Goal: Task Accomplishment & Management: Complete application form

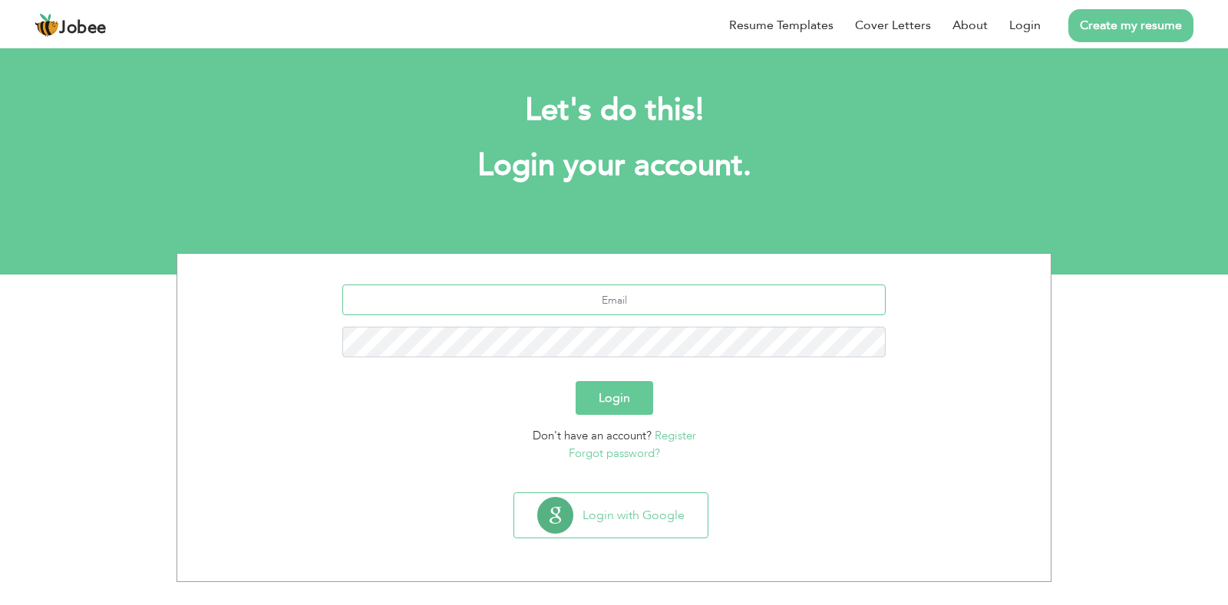
click at [632, 296] on input "text" at bounding box center [614, 300] width 544 height 31
type input "fatimamehar100276@gmail.com"
click at [634, 399] on button "Login" at bounding box center [613, 398] width 77 height 34
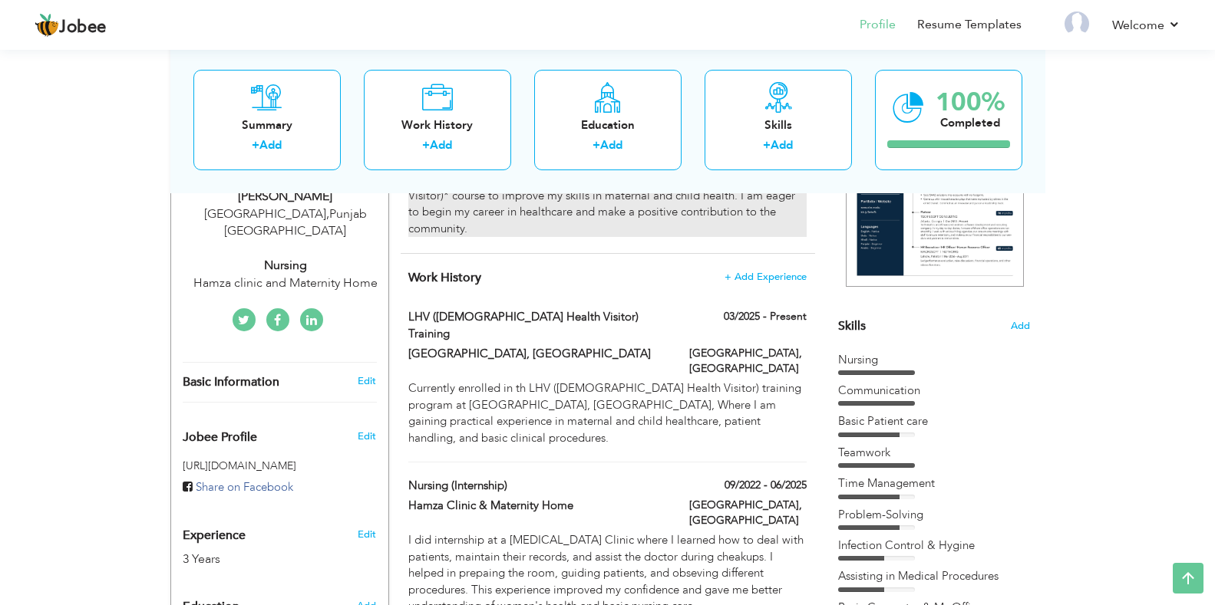
scroll to position [307, 0]
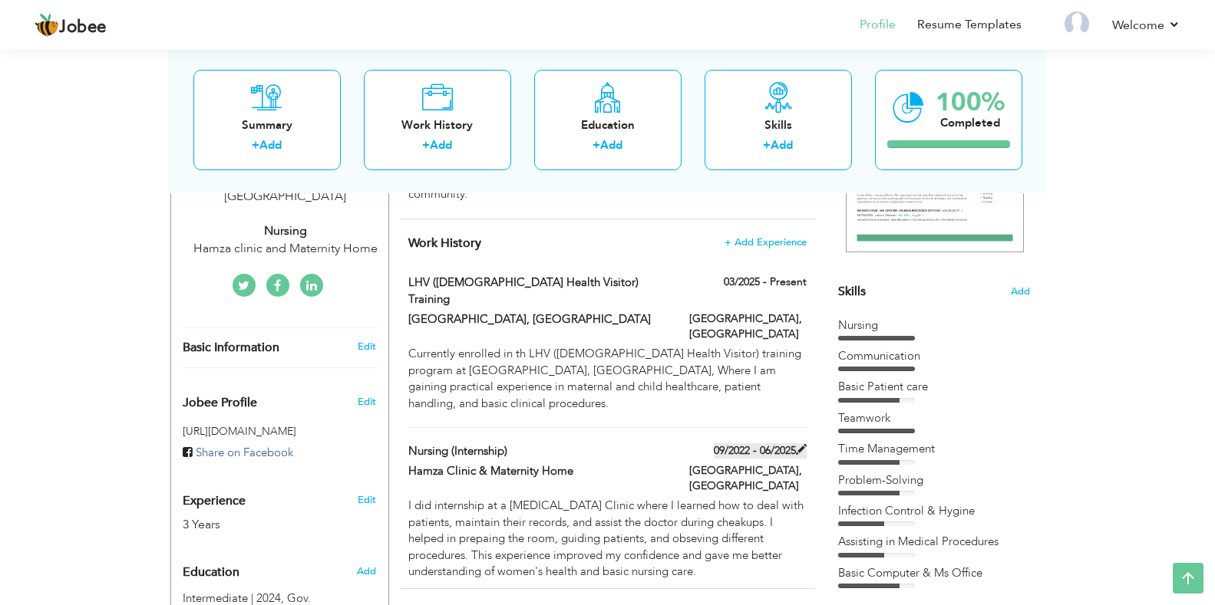
click at [743, 443] on label "09/2022 - 06/2025" at bounding box center [760, 450] width 93 height 15
type input "Nursing (Internship)"
type input "Hamza Clinic & Maternity Home"
type input "09/2022"
type input "06/2025"
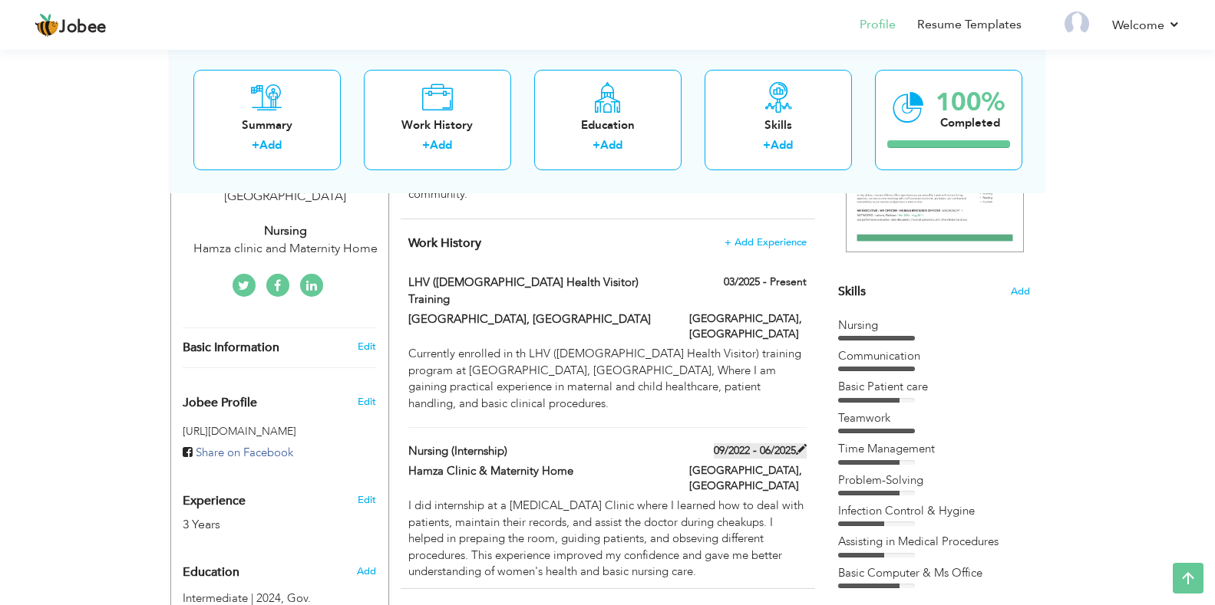
type input "[GEOGRAPHIC_DATA]"
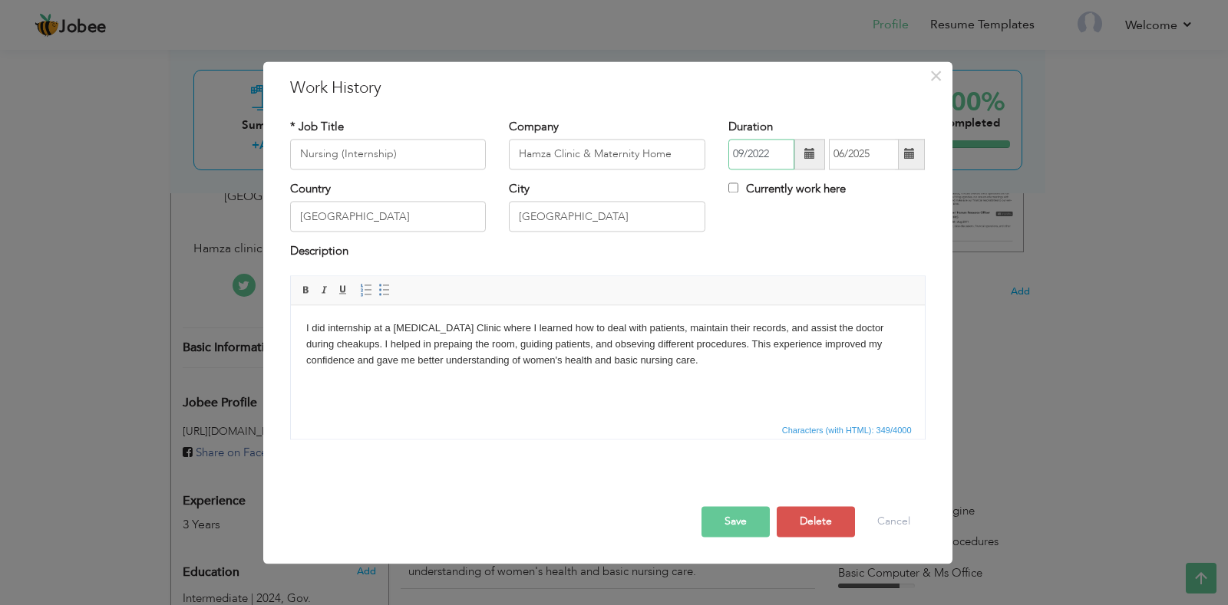
click at [737, 147] on input "09/2022" at bounding box center [761, 154] width 66 height 31
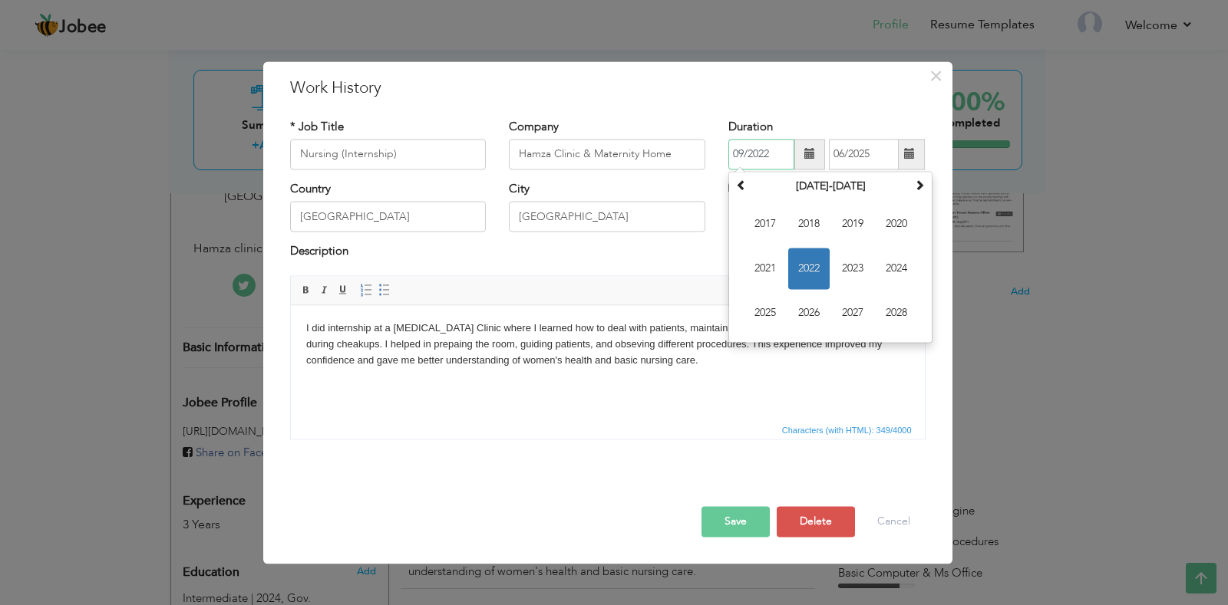
click at [742, 150] on input "09/2022" at bounding box center [761, 154] width 66 height 31
type input "01/2022"
click at [888, 147] on input "06/2025" at bounding box center [864, 154] width 70 height 31
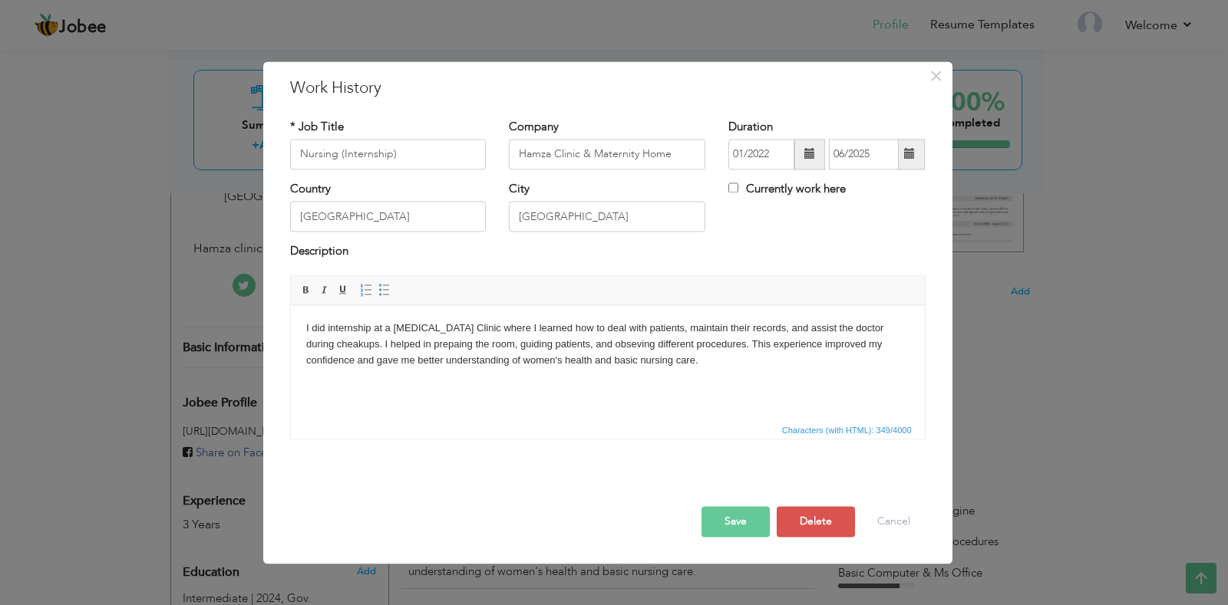
drag, startPoint x: 782, startPoint y: 387, endPoint x: 1018, endPoint y: 513, distance: 267.4
click at [782, 384] on html "I did internship at a [MEDICAL_DATA] Clinic where I learned how to deal with pa…" at bounding box center [607, 344] width 634 height 78
click at [736, 188] on input "Currently work here" at bounding box center [733, 188] width 10 height 10
checkbox input "true"
click at [733, 189] on input "Currently work here" at bounding box center [733, 188] width 10 height 10
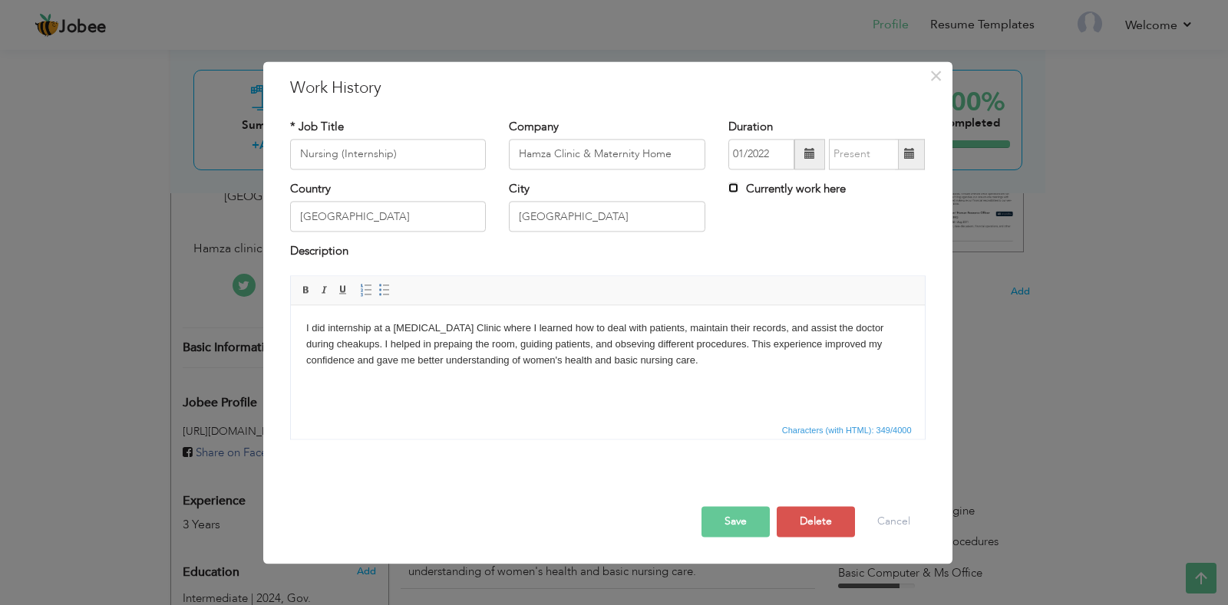
click at [730, 186] on input "Currently work here" at bounding box center [733, 188] width 10 height 10
checkbox input "true"
click at [742, 529] on button "Save" at bounding box center [735, 521] width 68 height 31
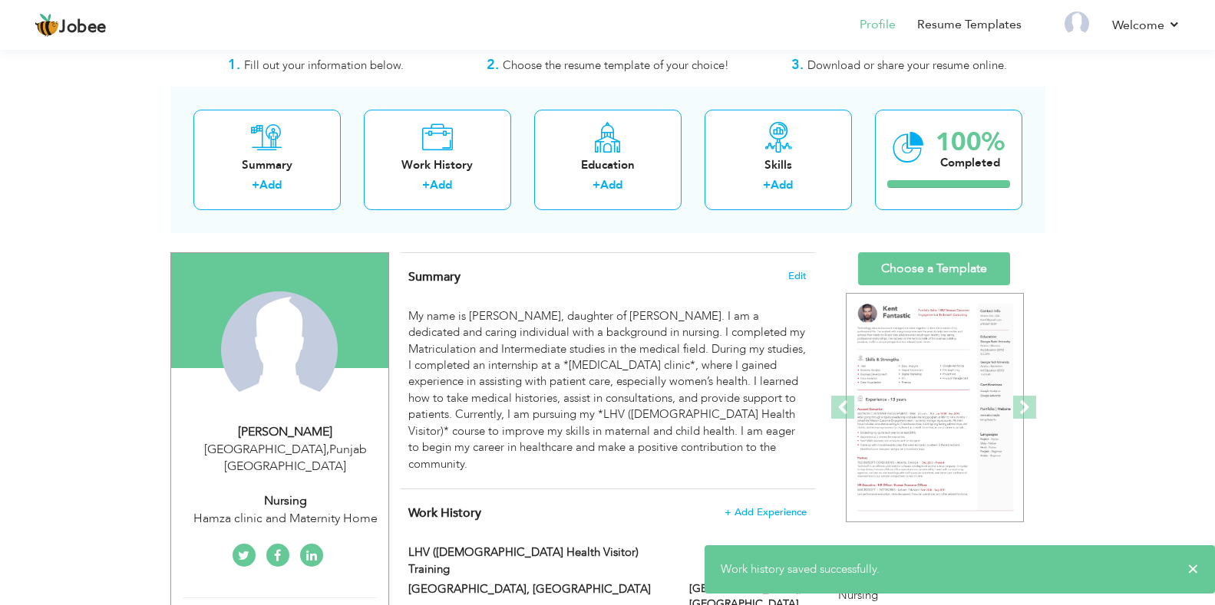
scroll to position [0, 0]
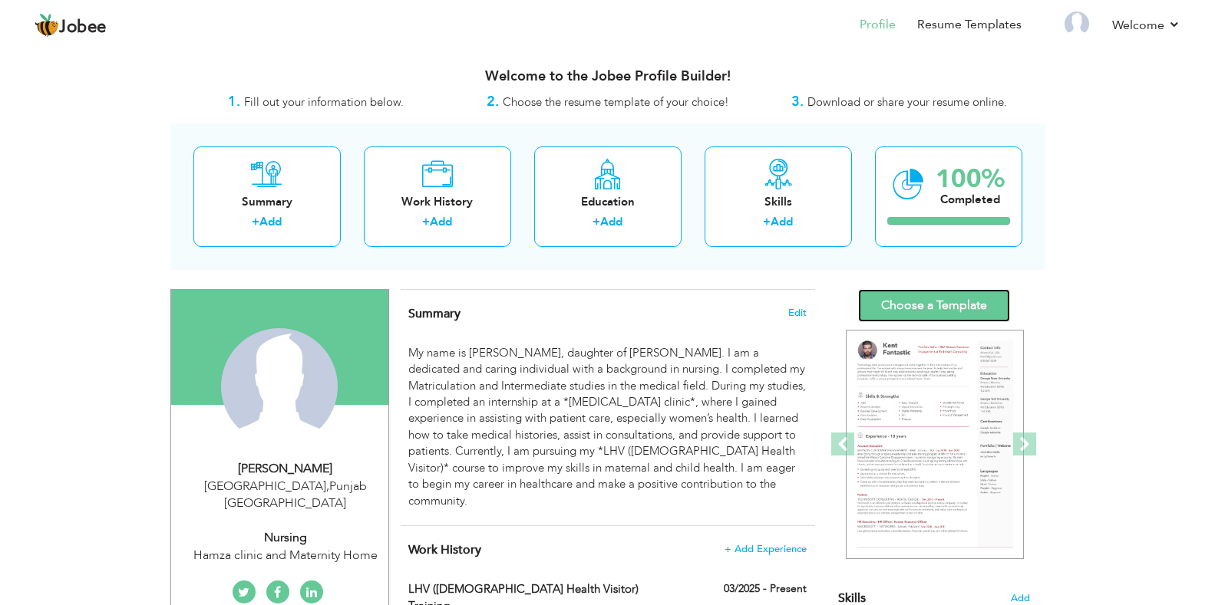
click at [959, 302] on link "Choose a Template" at bounding box center [934, 305] width 152 height 33
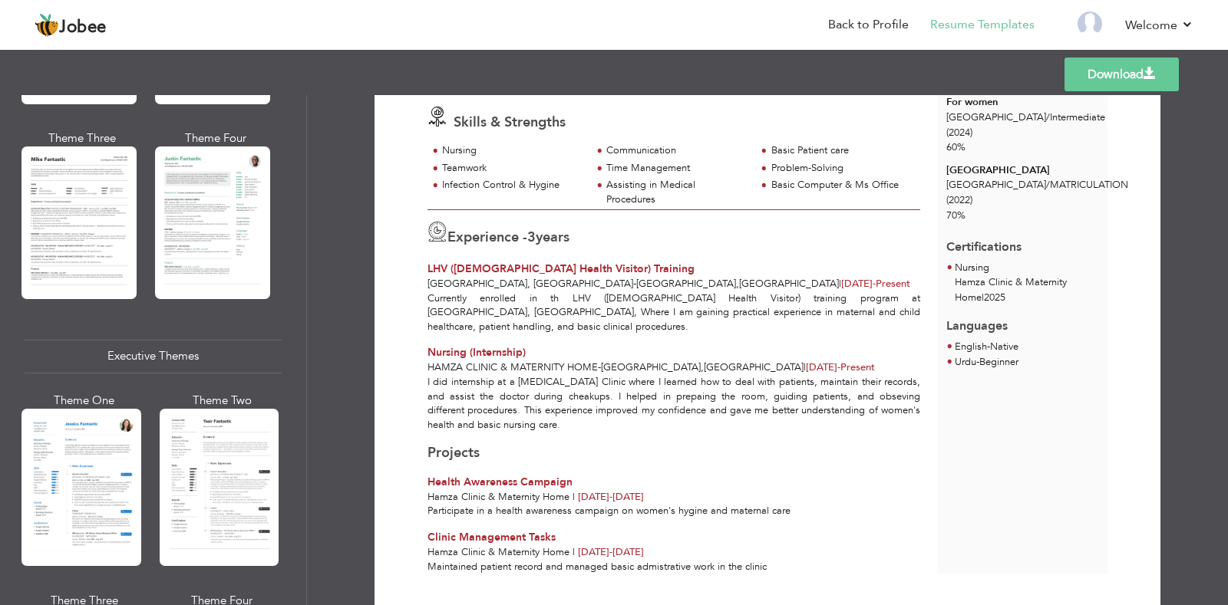
scroll to position [1074, 0]
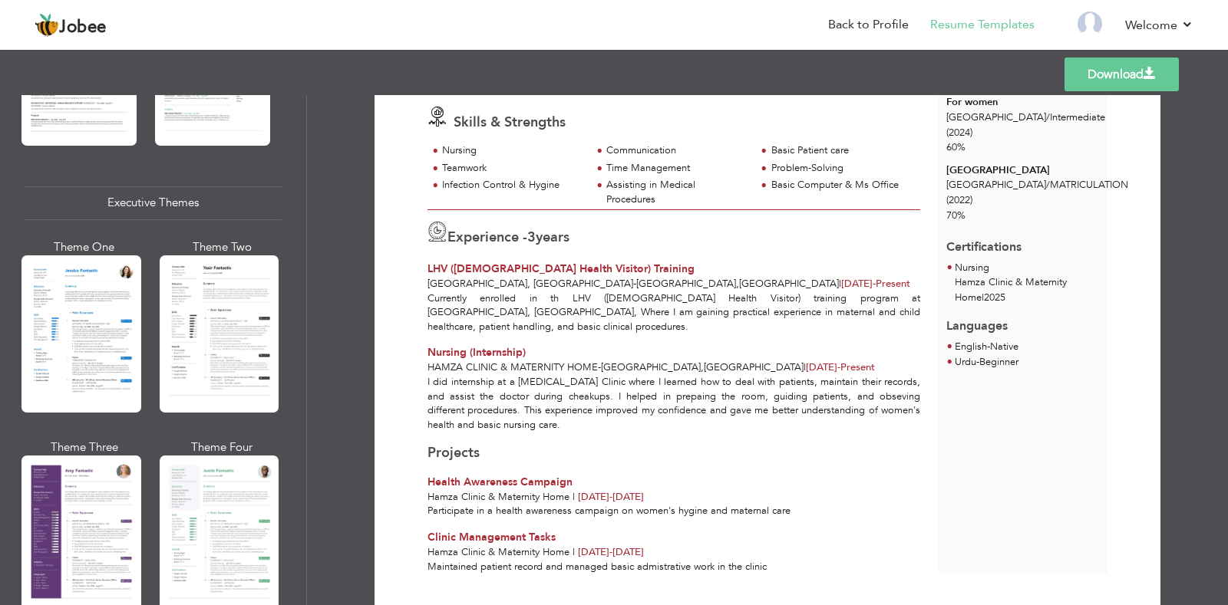
click at [94, 341] on div at bounding box center [81, 333] width 120 height 157
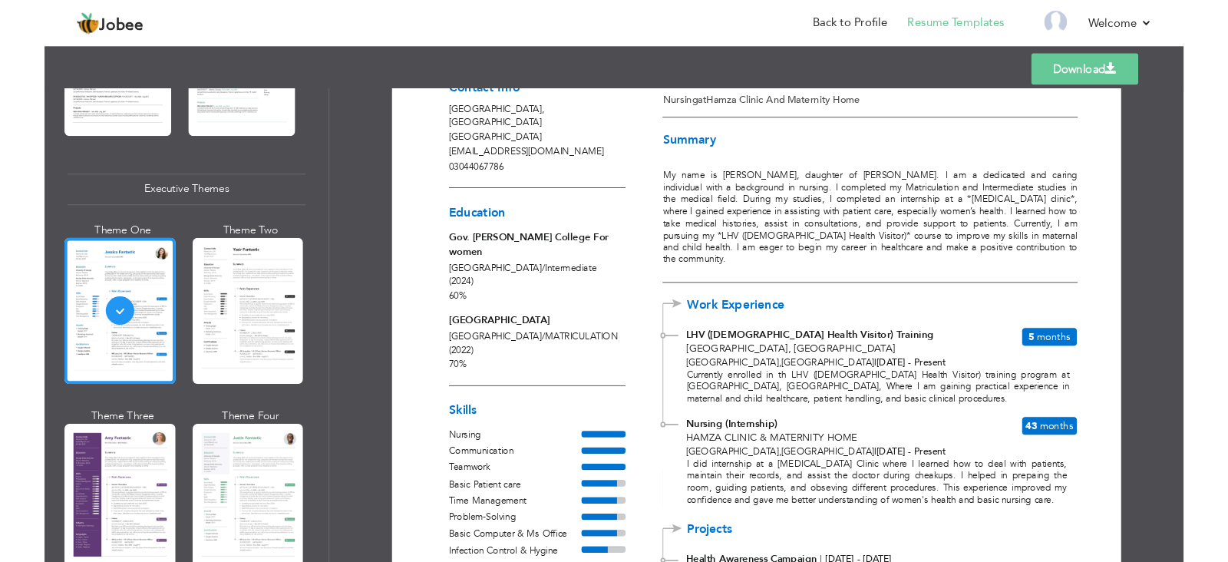
scroll to position [0, 0]
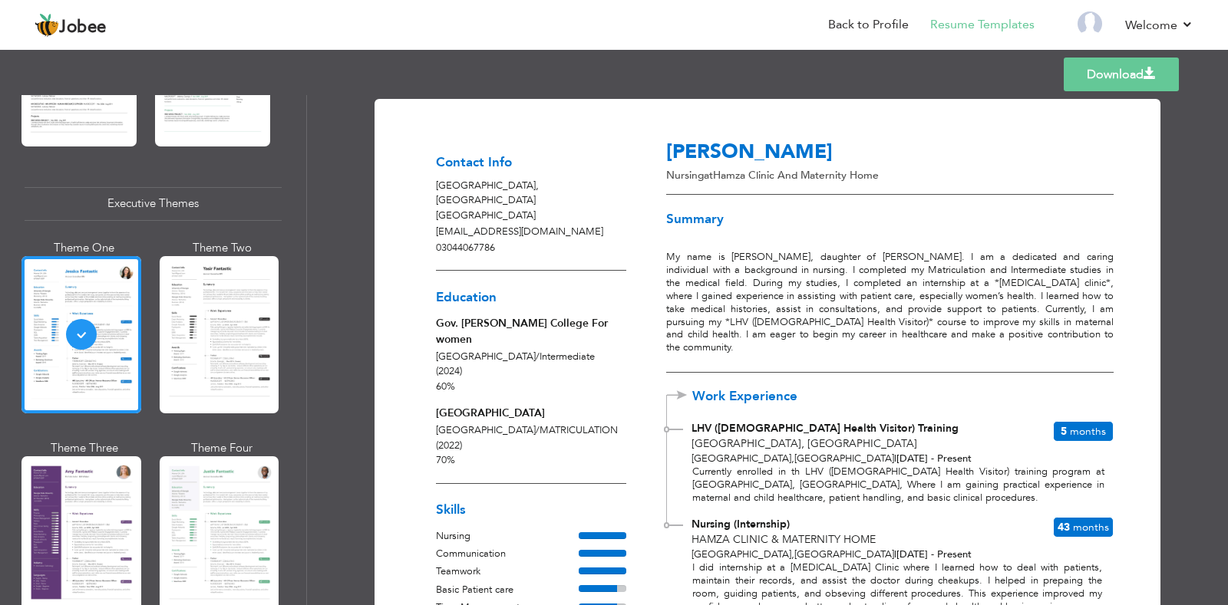
click at [1135, 82] on link "Download" at bounding box center [1120, 75] width 115 height 34
